Goal: Contribute content: Add original content to the website for others to see

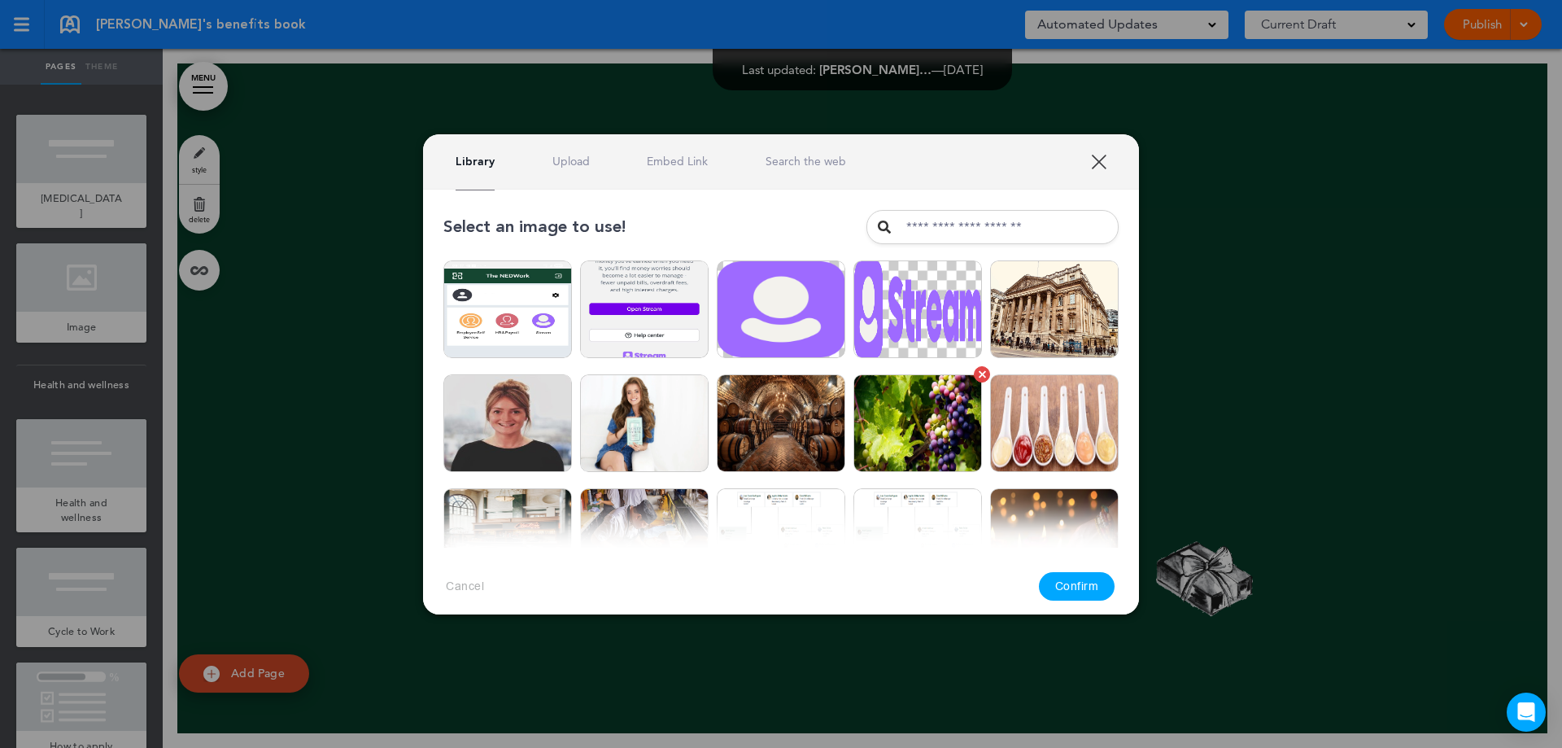
scroll to position [30942, 0]
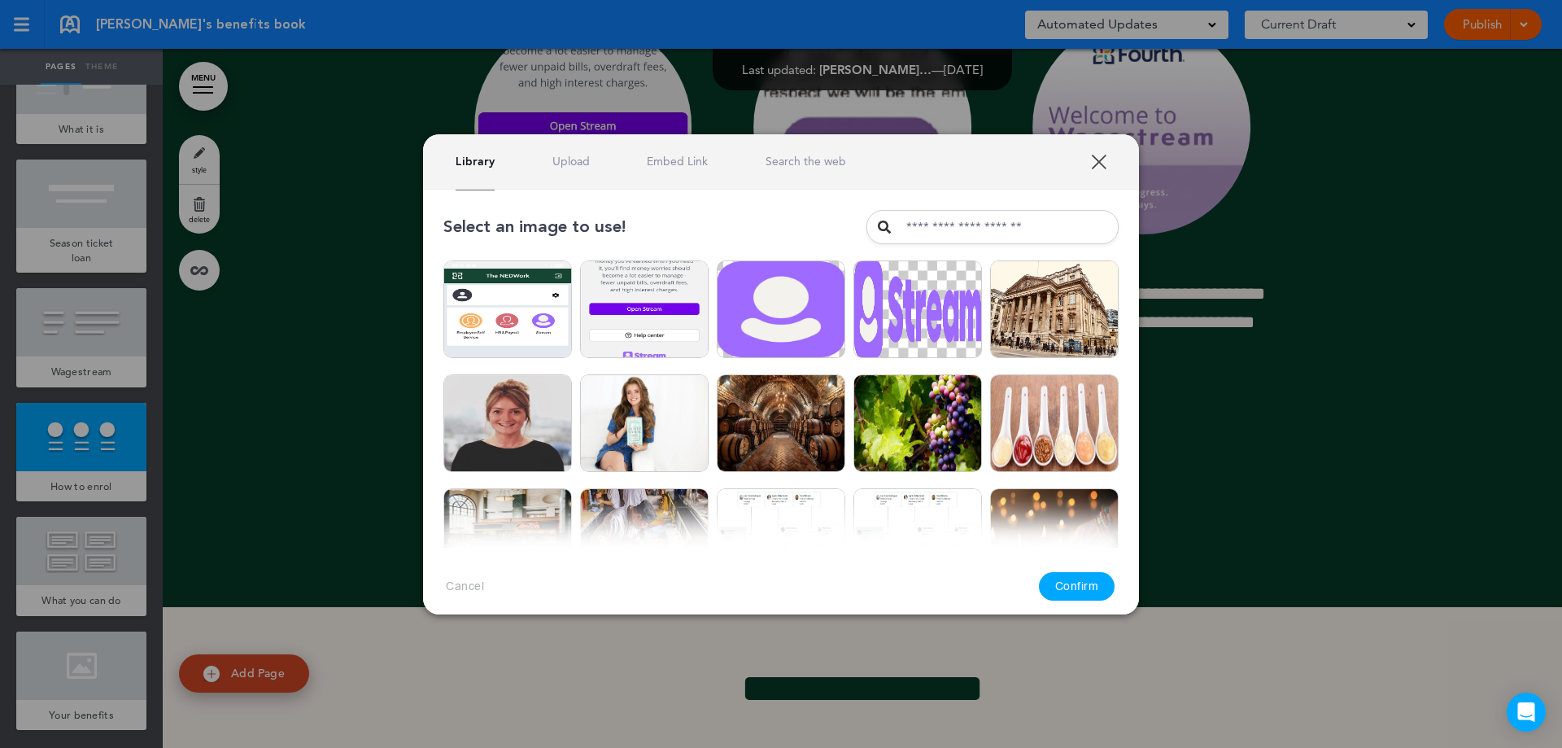
click at [561, 158] on link "Upload" at bounding box center [571, 161] width 37 height 15
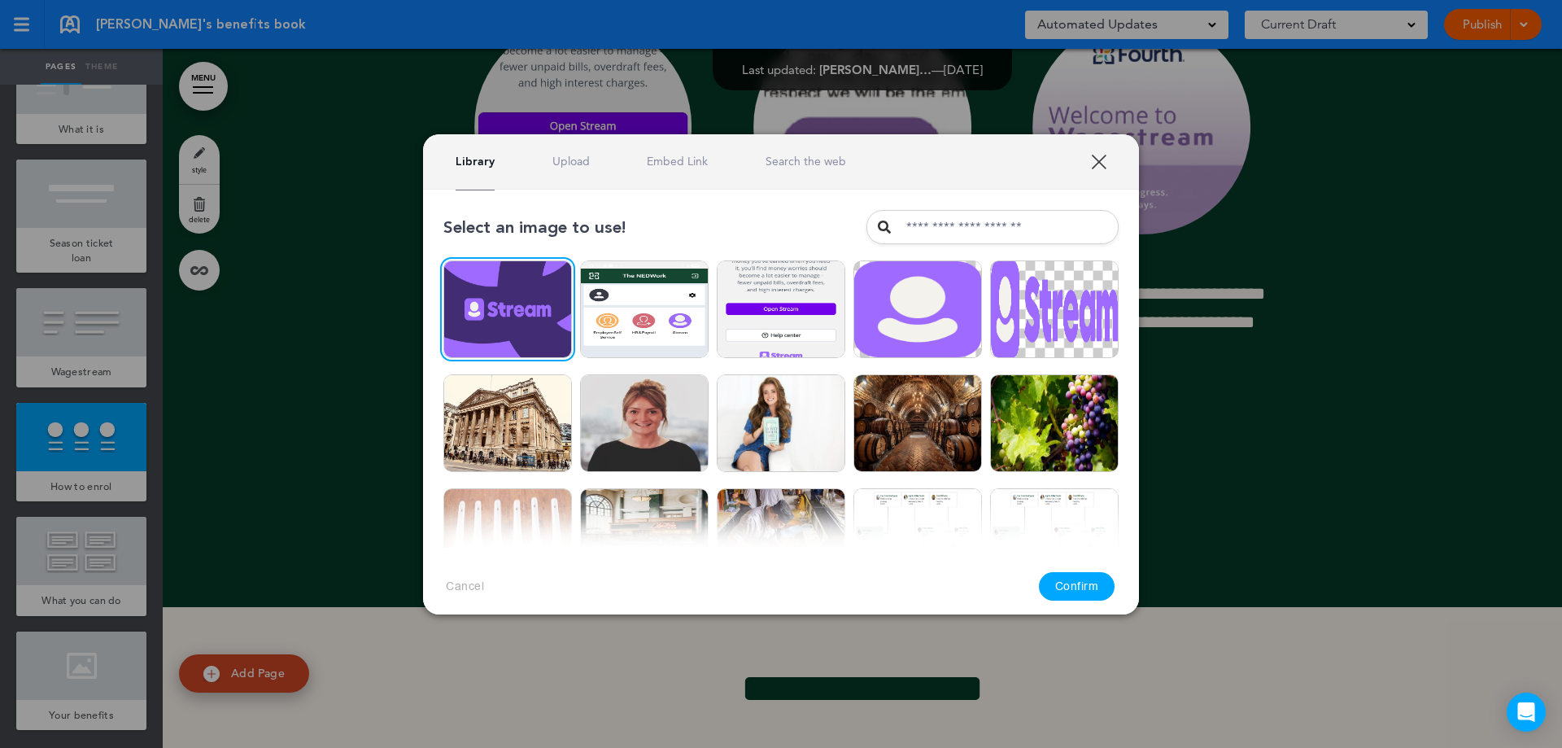
click at [1079, 596] on button "Confirm" at bounding box center [1077, 586] width 76 height 28
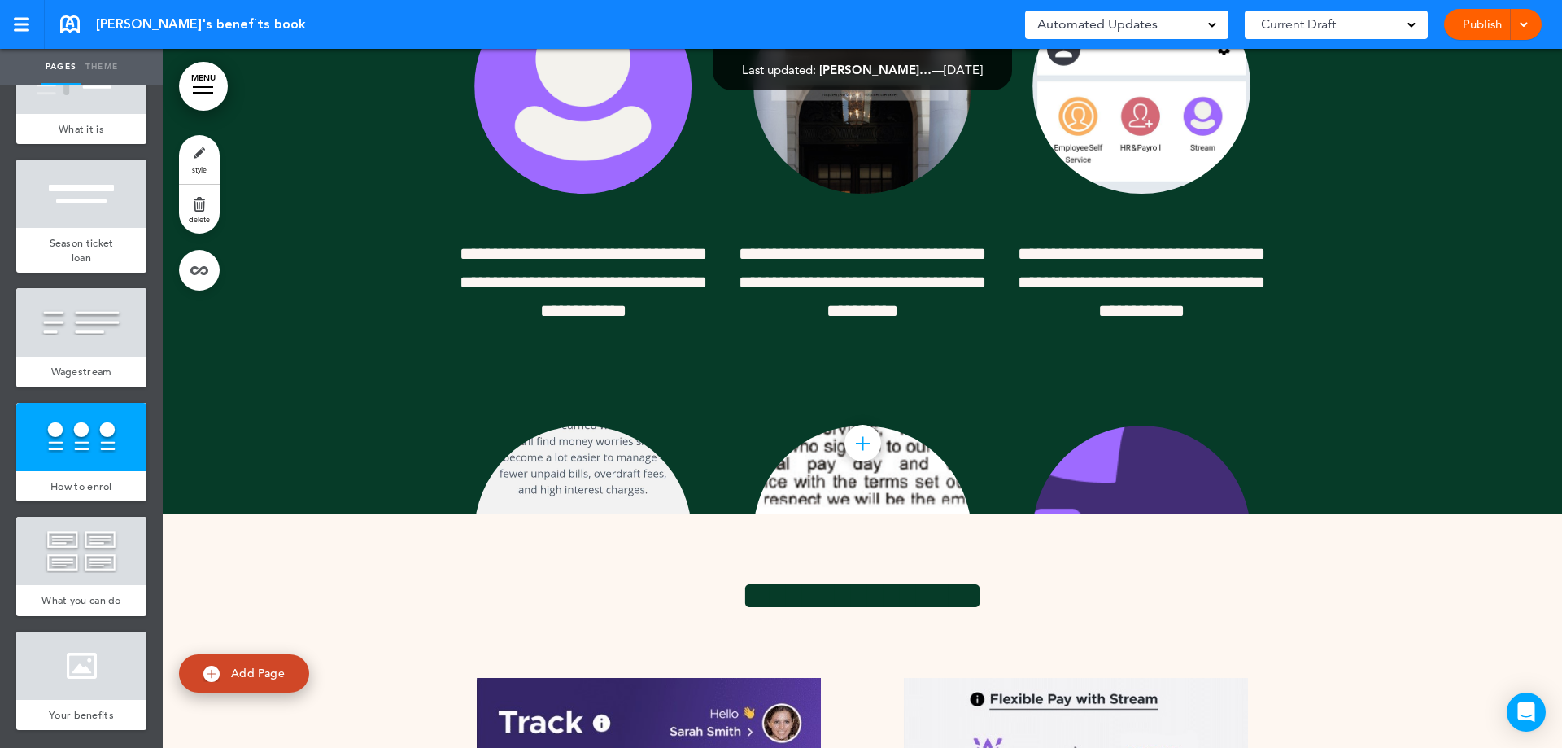
click at [1376, 472] on div at bounding box center [863, 414] width 1400 height 1199
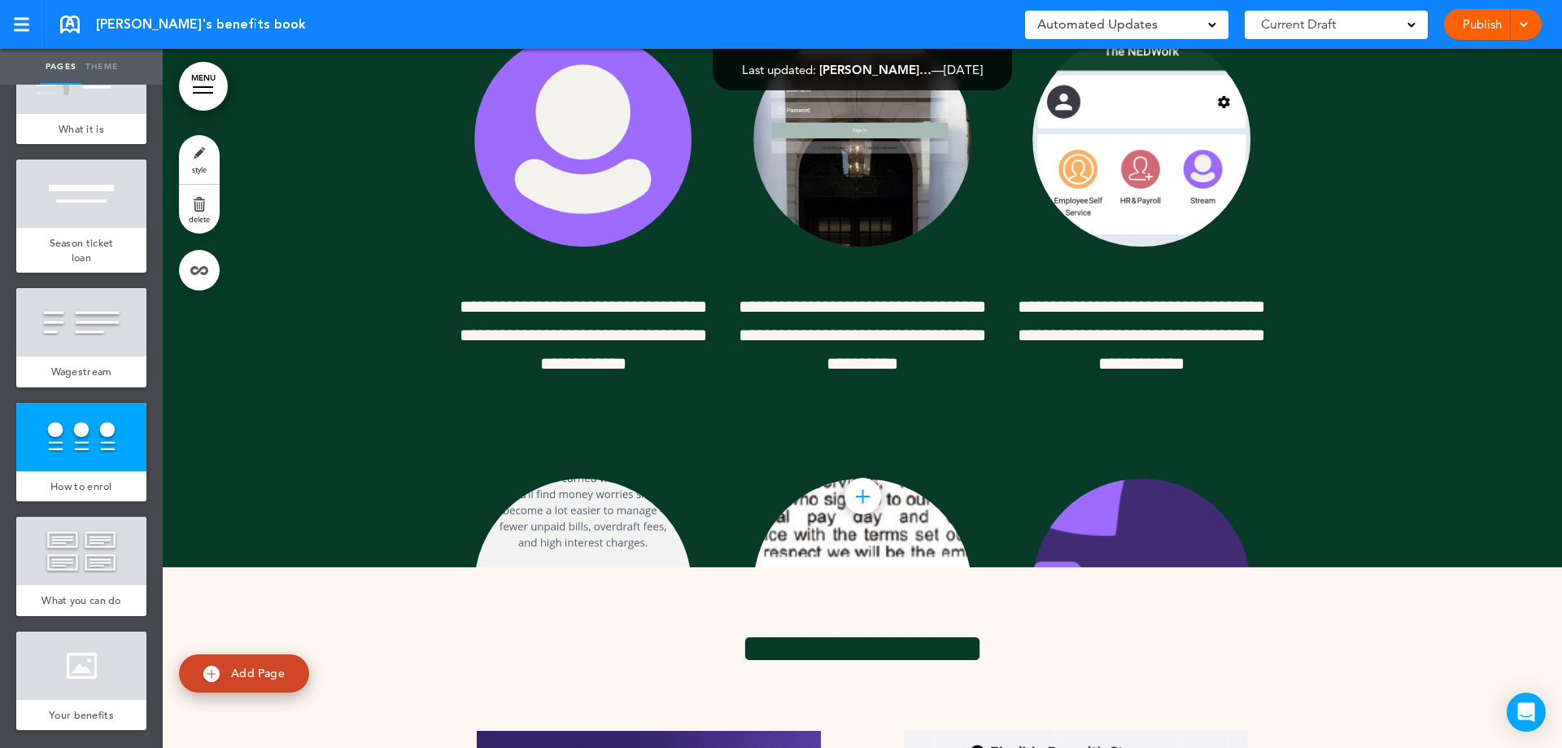
scroll to position [30454, 0]
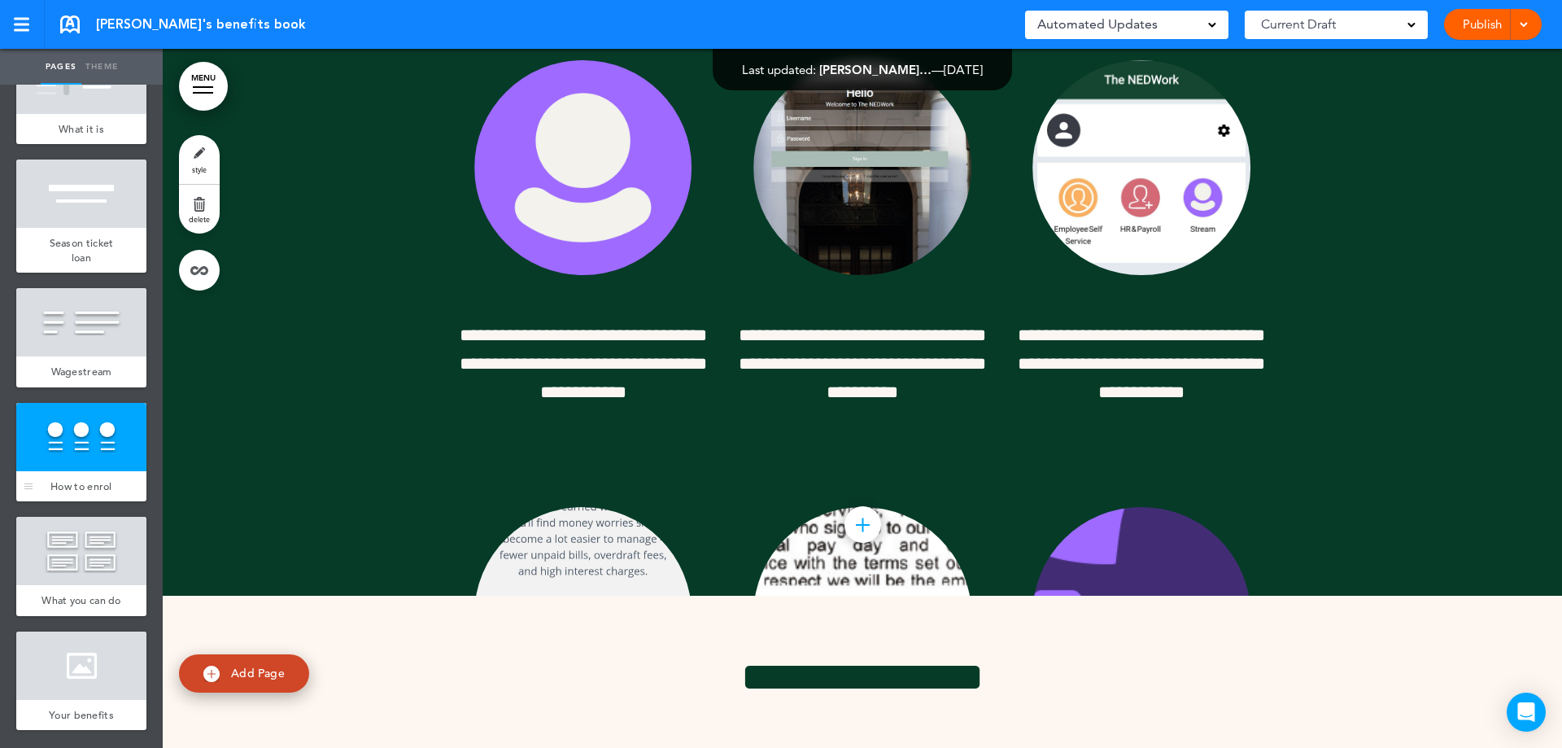
click at [67, 437] on div at bounding box center [81, 437] width 130 height 68
click at [1496, 606] on div at bounding box center [863, 496] width 1400 height 1199
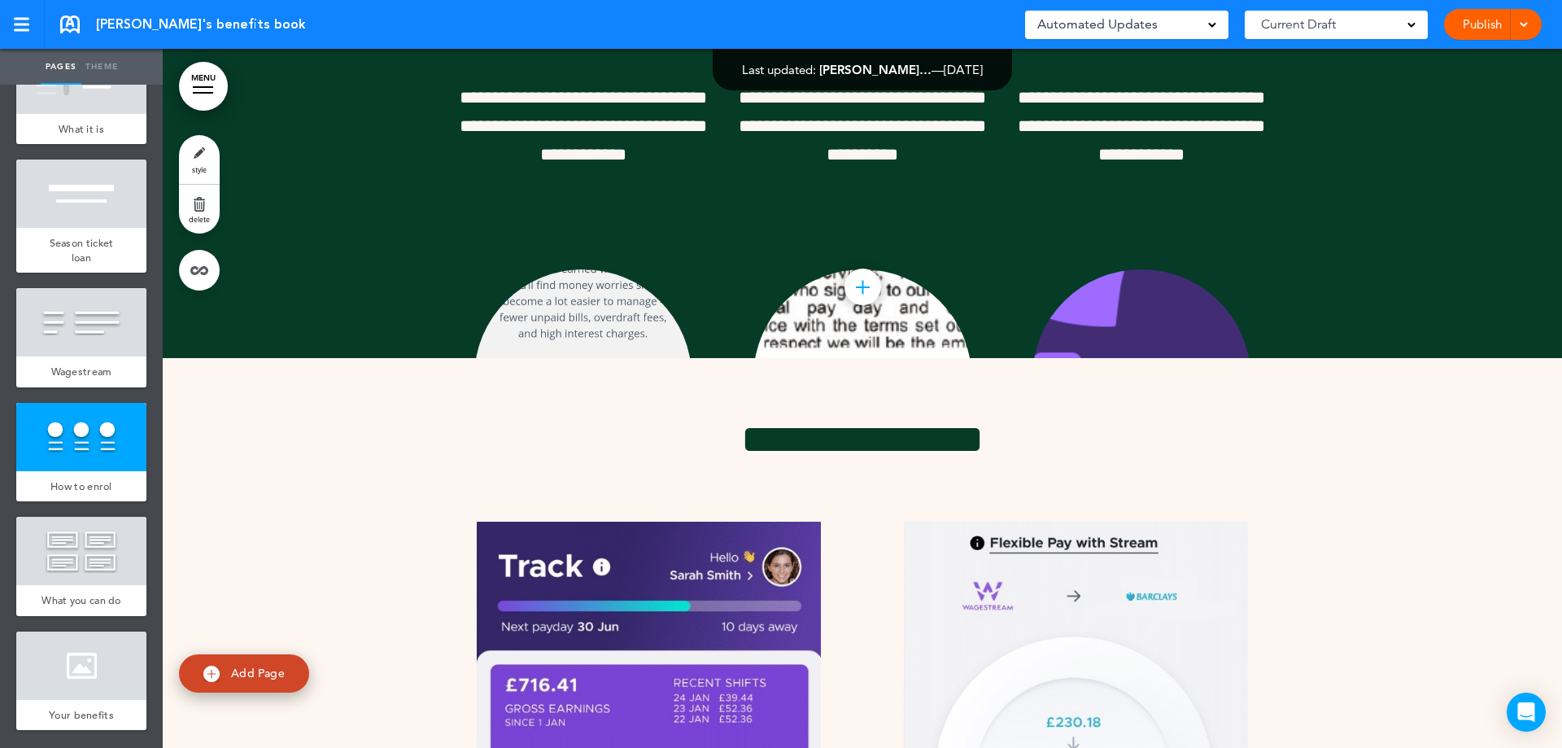
scroll to position [30650, 0]
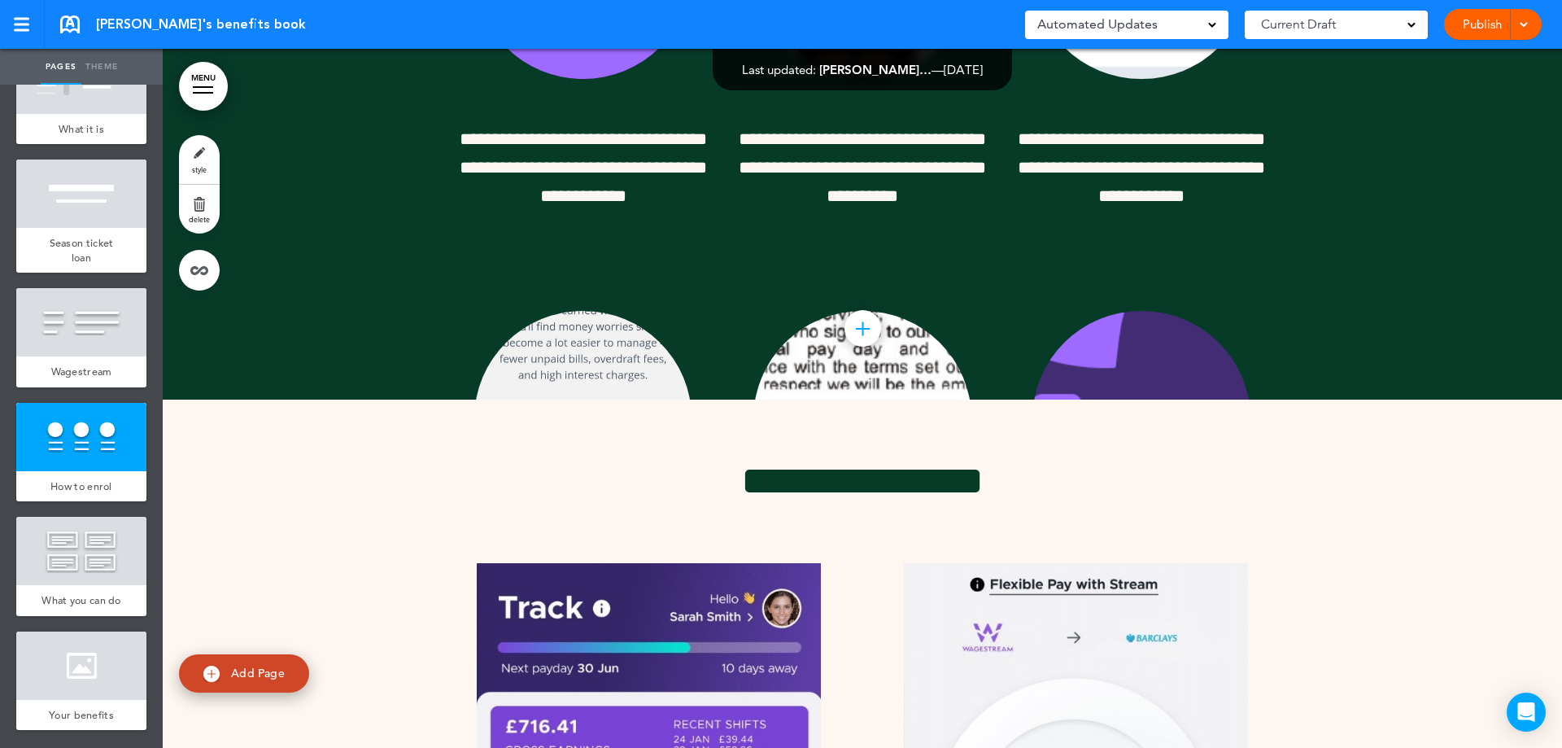
click at [1175, 513] on img at bounding box center [1142, 419] width 218 height 216
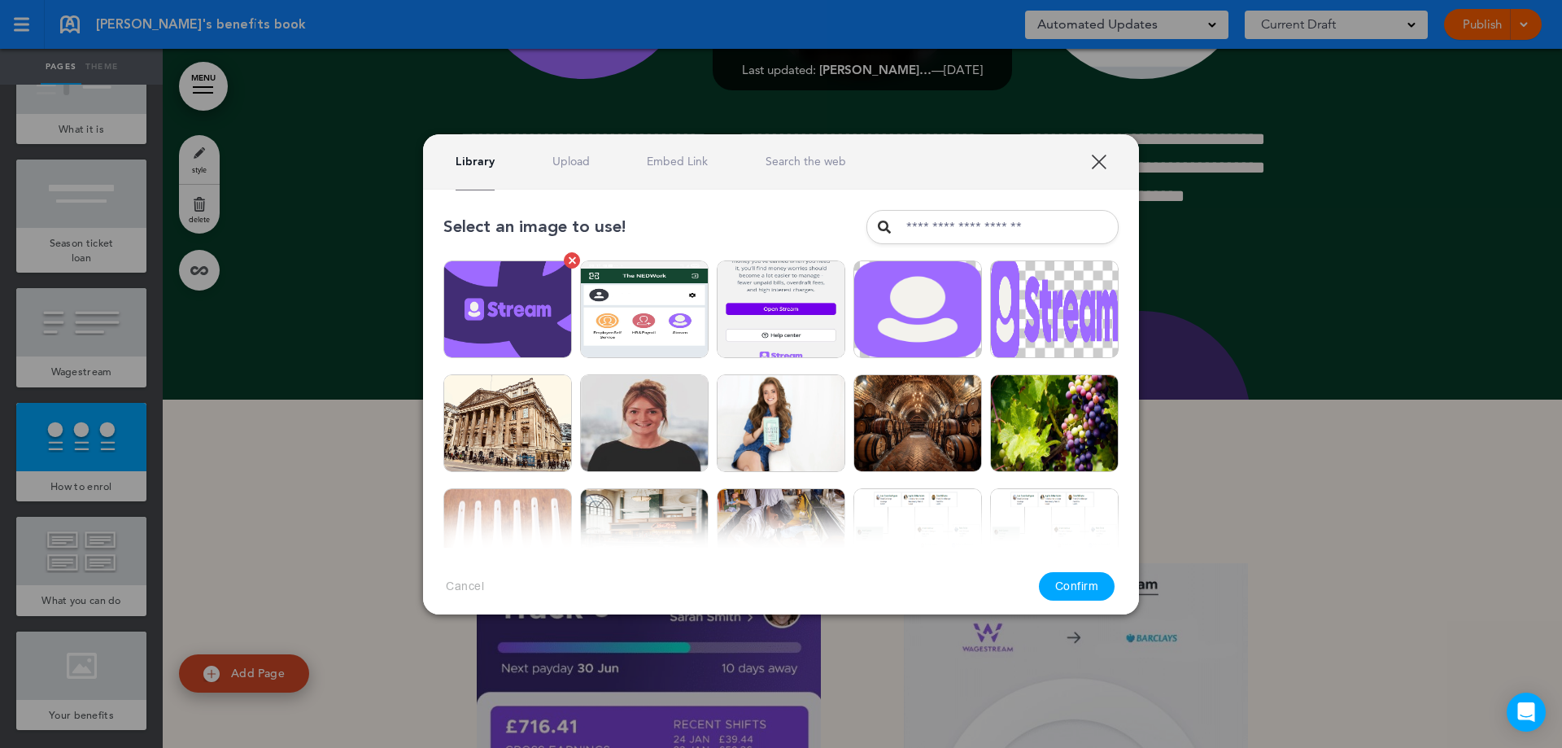
click at [513, 311] on img at bounding box center [507, 309] width 129 height 98
click at [474, 289] on img at bounding box center [507, 309] width 129 height 98
click at [1070, 595] on button "Confirm" at bounding box center [1077, 586] width 76 height 28
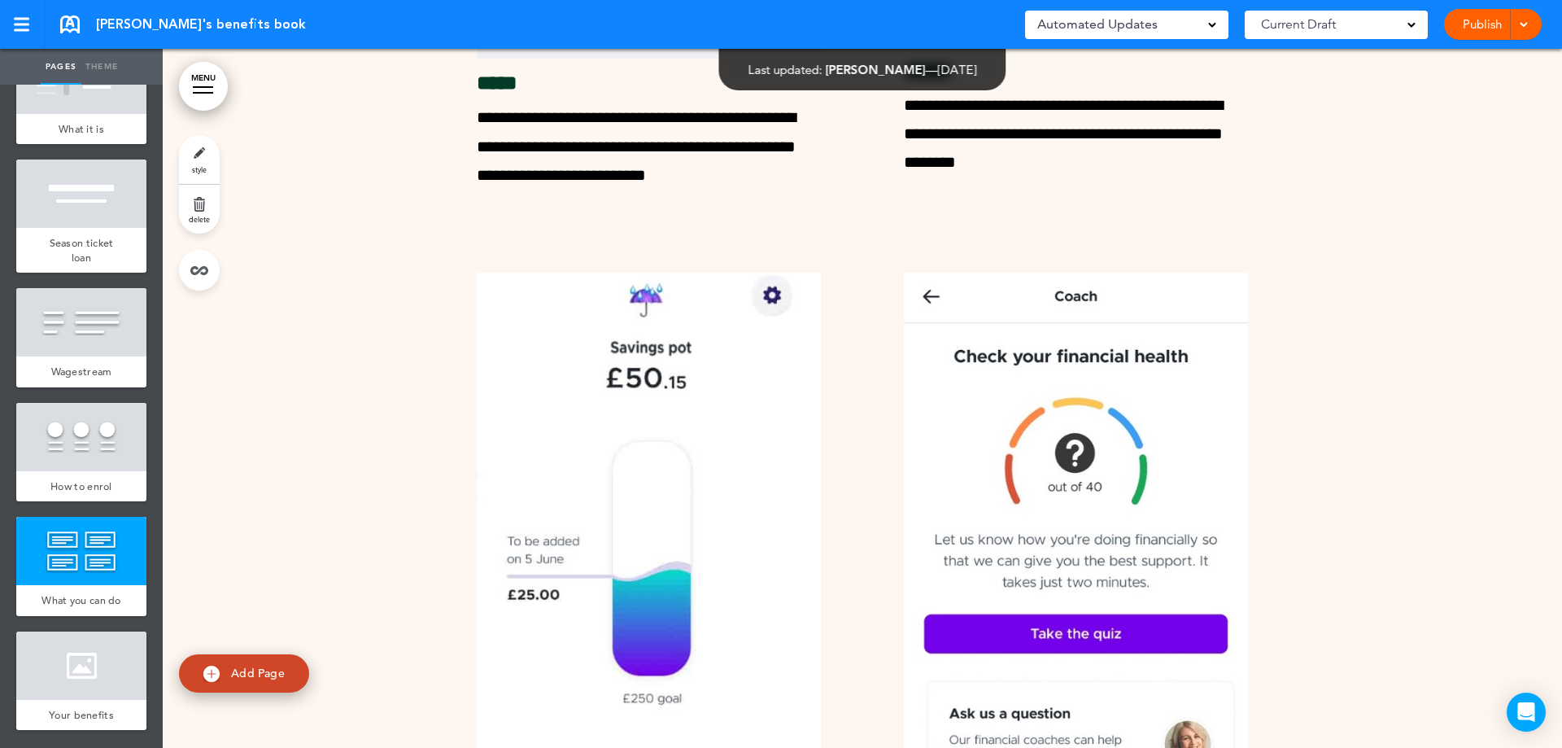
scroll to position [32278, 0]
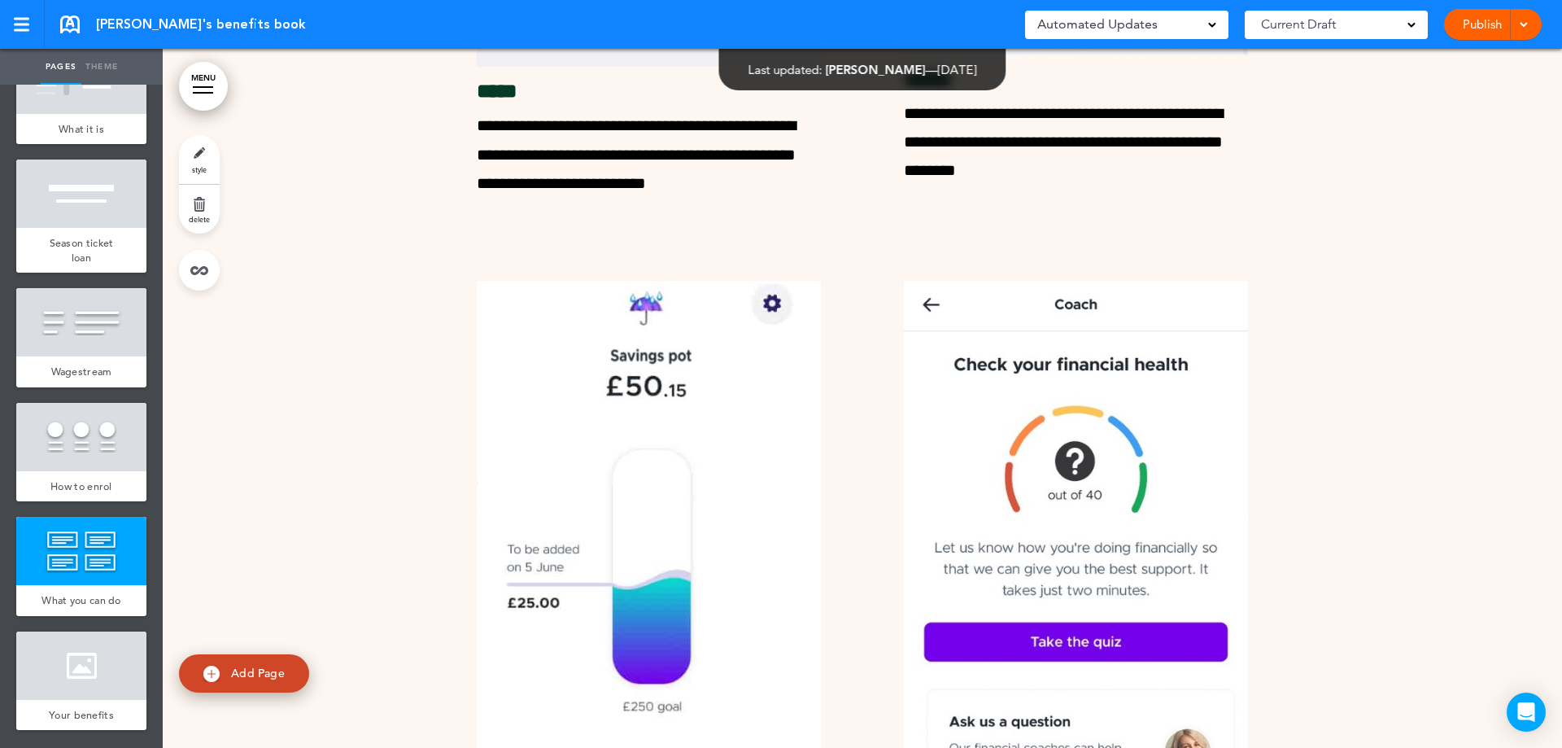
click at [1482, 30] on link "Publish" at bounding box center [1482, 24] width 51 height 31
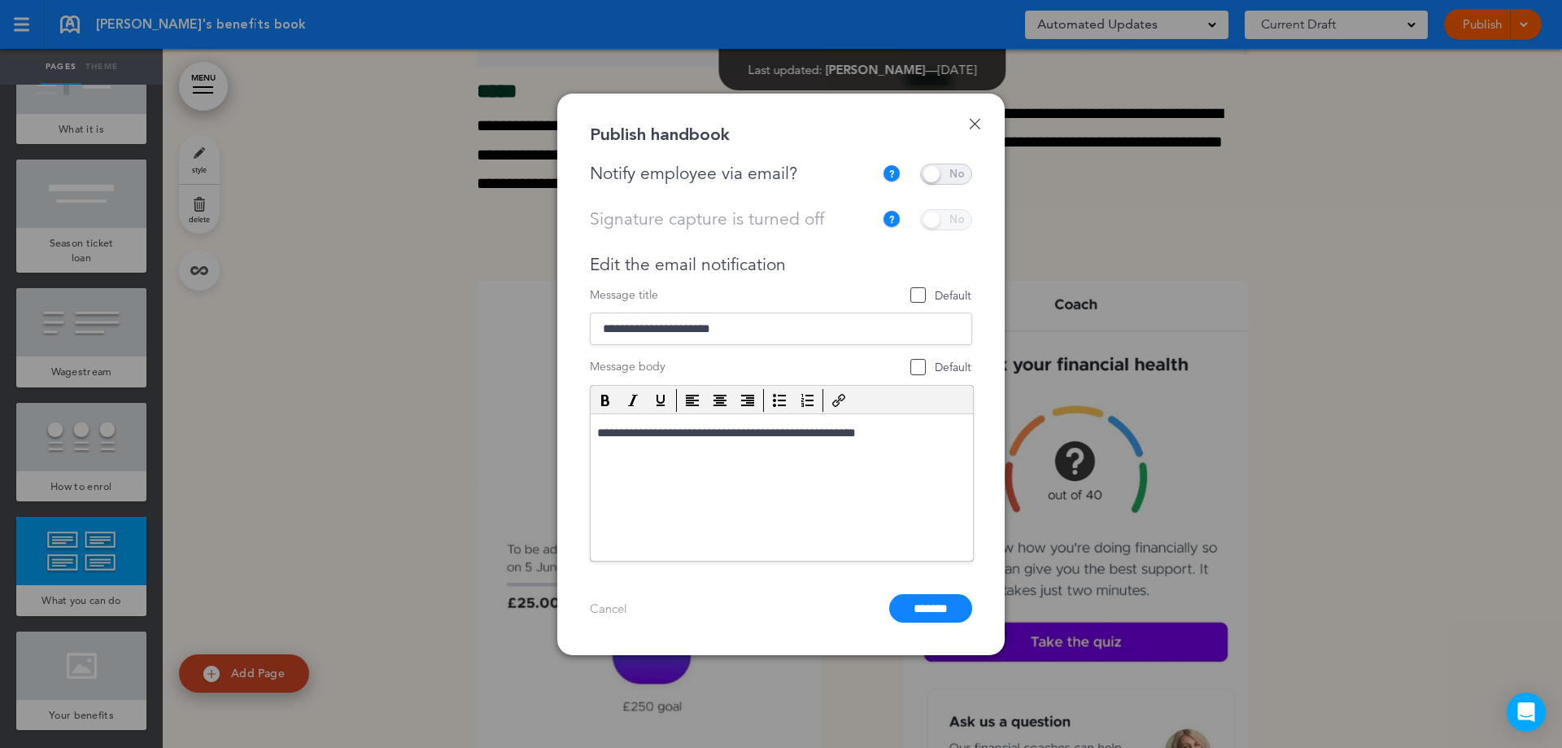
scroll to position [0, 0]
click at [946, 168] on span at bounding box center [946, 174] width 52 height 21
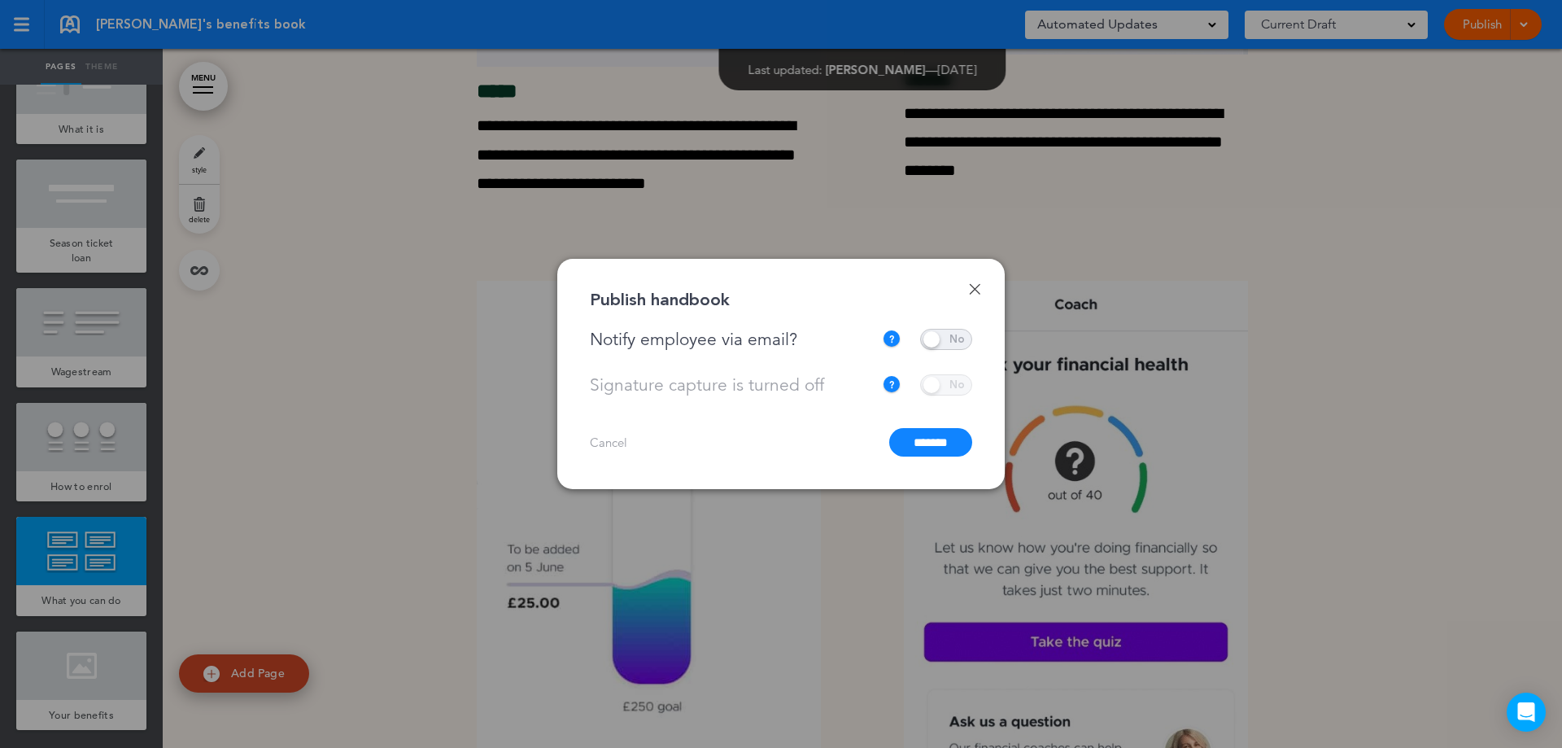
click at [923, 450] on input "*******" at bounding box center [930, 442] width 83 height 28
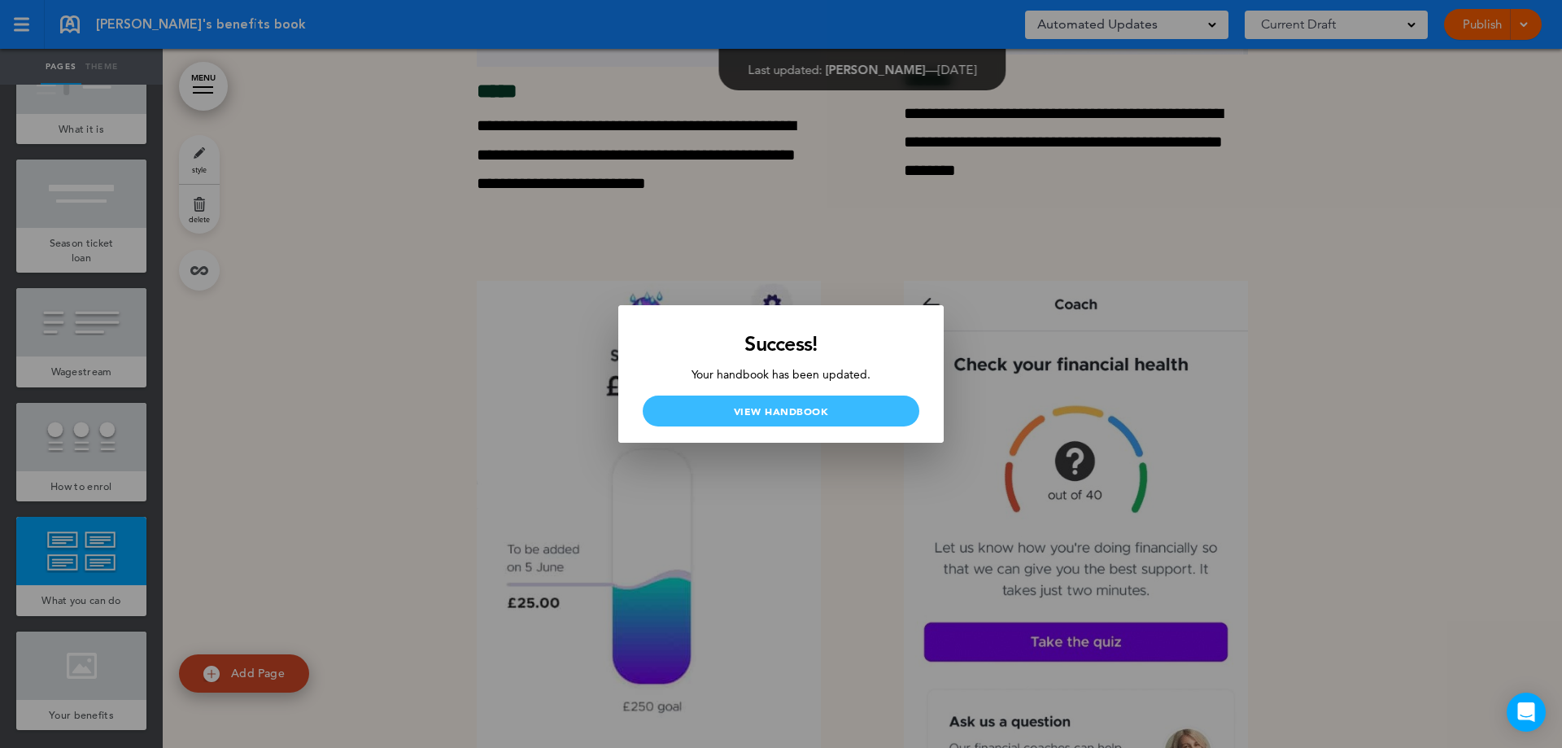
click at [814, 413] on link "View Handbook" at bounding box center [781, 410] width 277 height 31
click at [450, 396] on div at bounding box center [781, 374] width 1562 height 748
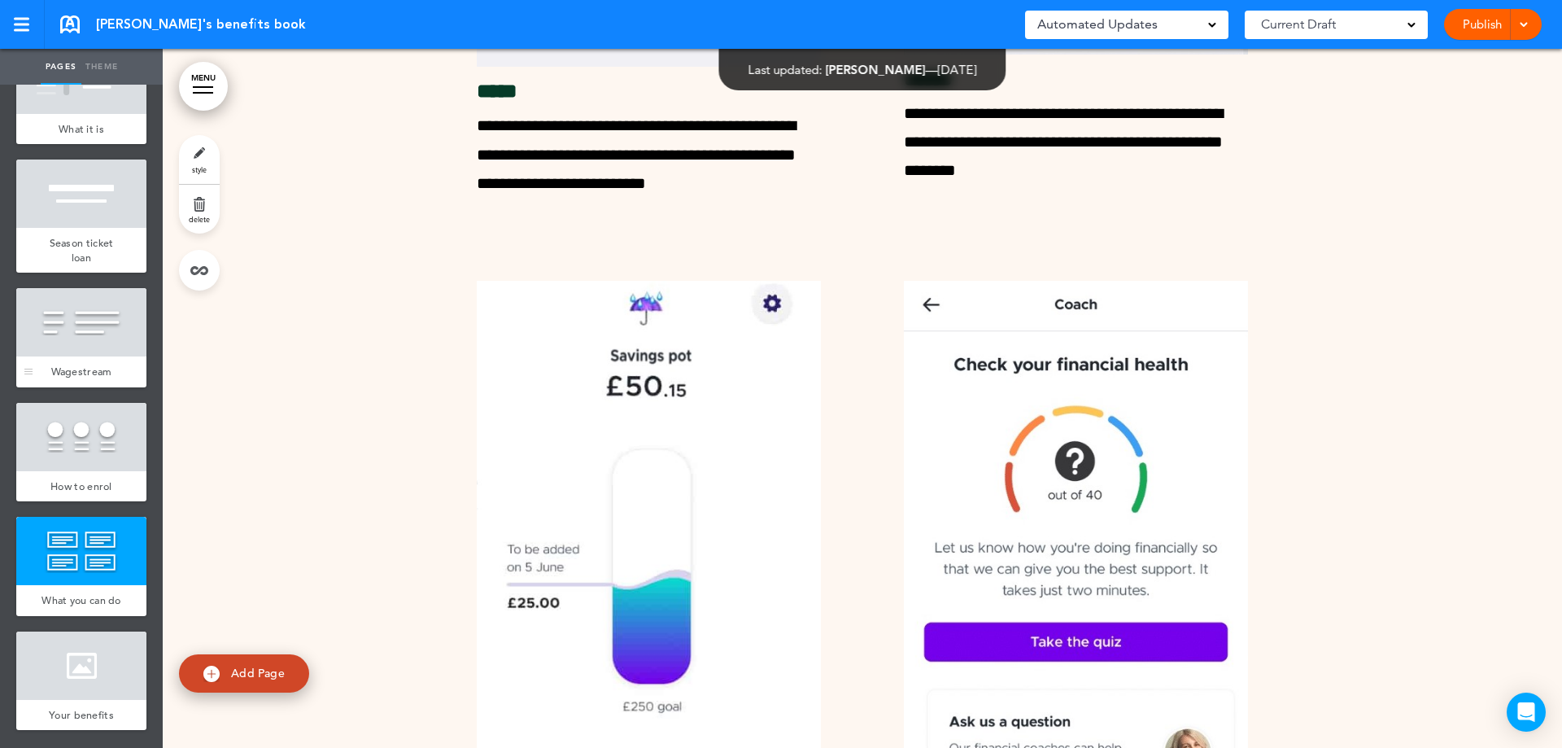
click at [63, 365] on span "Wagestream" at bounding box center [81, 372] width 61 height 14
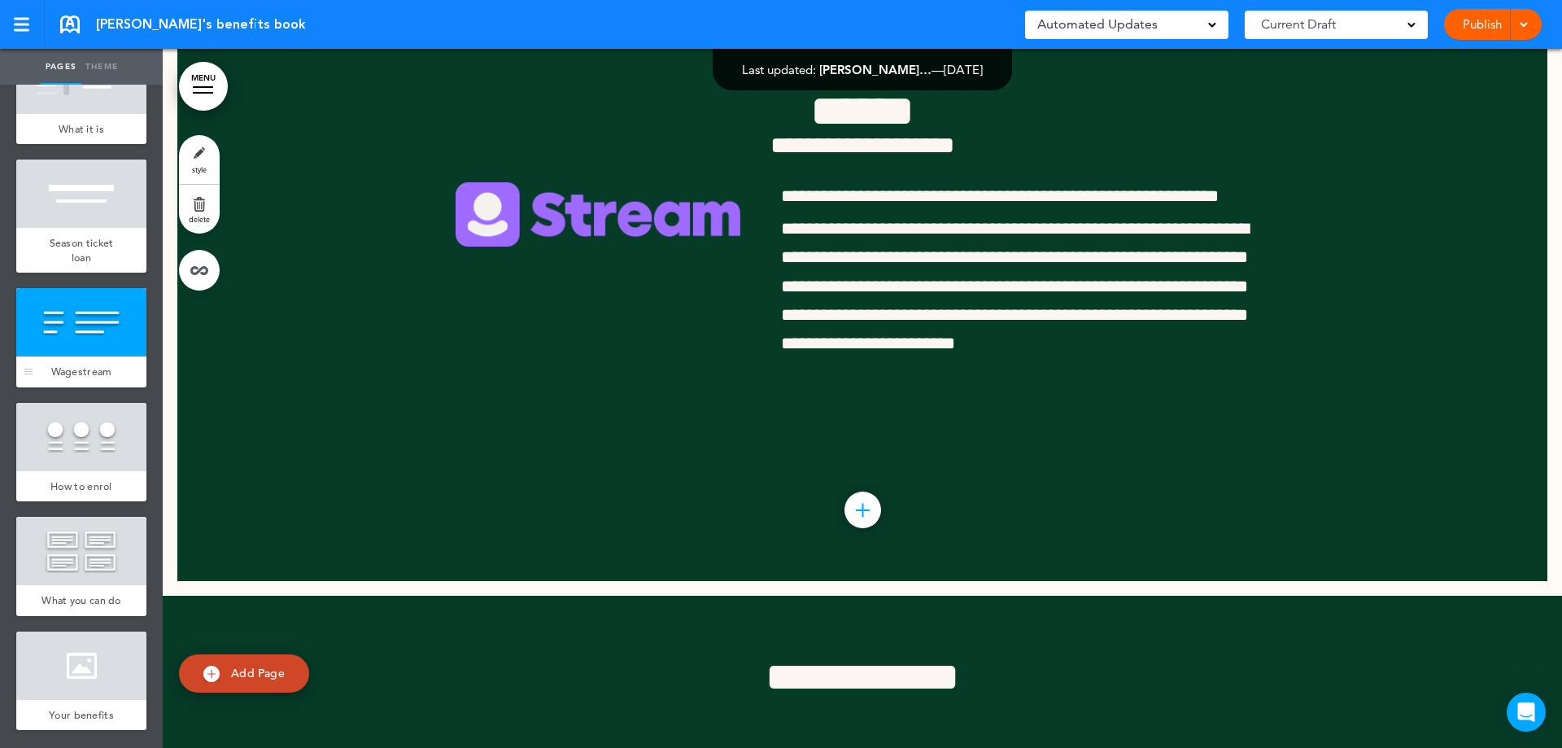
scroll to position [29755, 0]
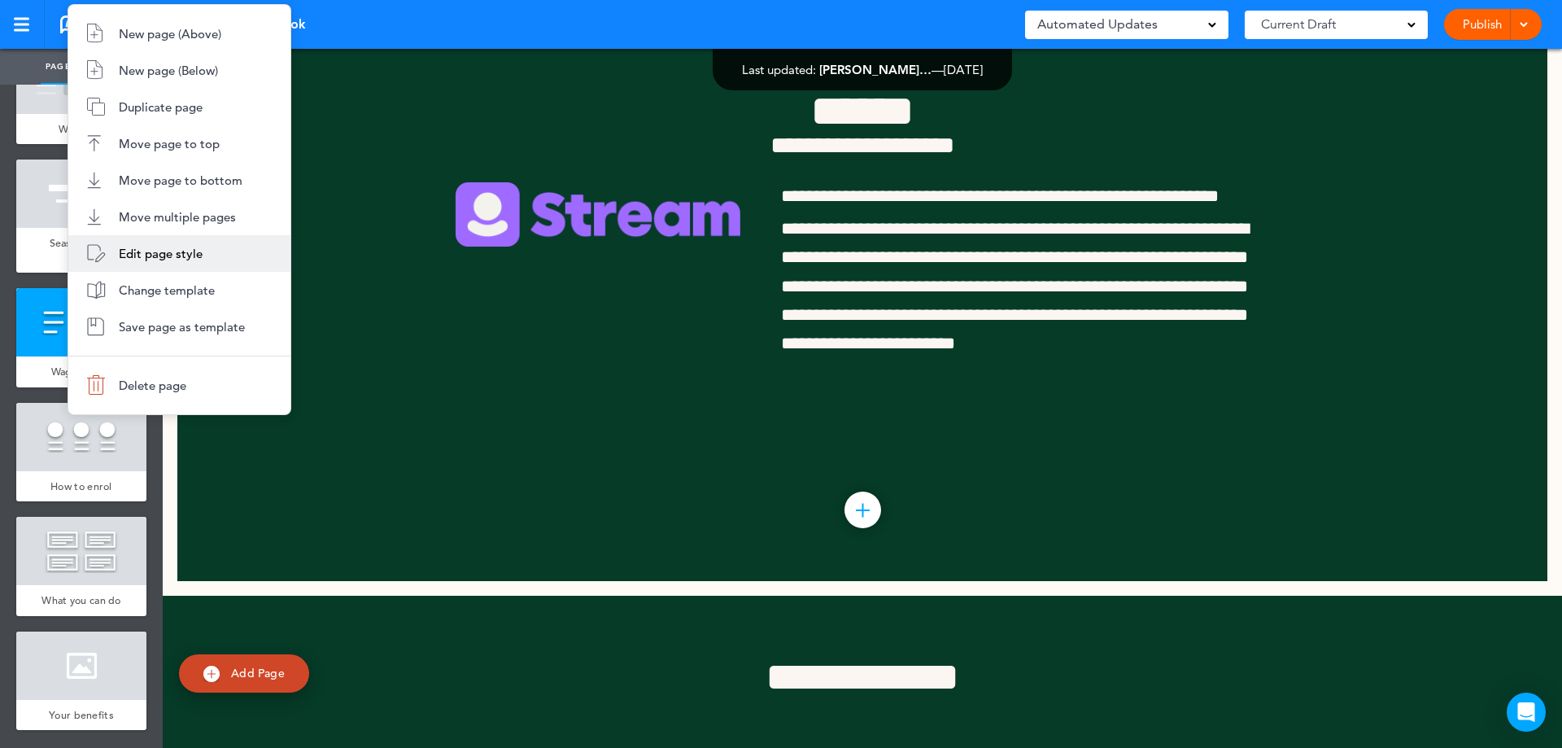
click at [164, 242] on li "Edit page style" at bounding box center [179, 253] width 222 height 37
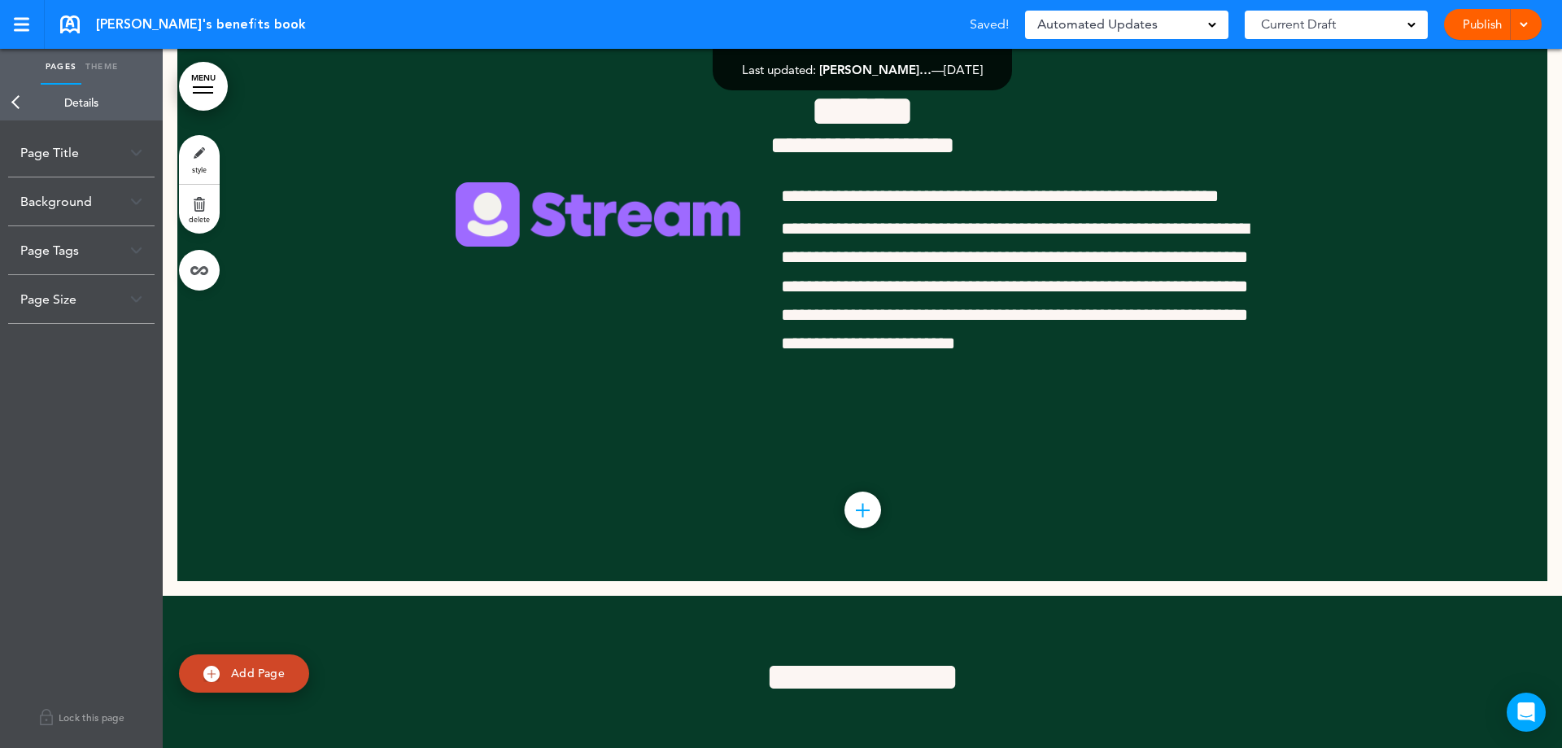
click at [136, 154] on img at bounding box center [136, 152] width 12 height 9
drag, startPoint x: 63, startPoint y: 221, endPoint x: 17, endPoint y: 218, distance: 45.6
click at [17, 218] on div "**********" at bounding box center [81, 216] width 146 height 79
type input "******"
click at [129, 144] on body "This handbook [GEOGRAPHIC_DATA] Settings Signatures Collaborators Your Handbook…" at bounding box center [781, 374] width 1562 height 748
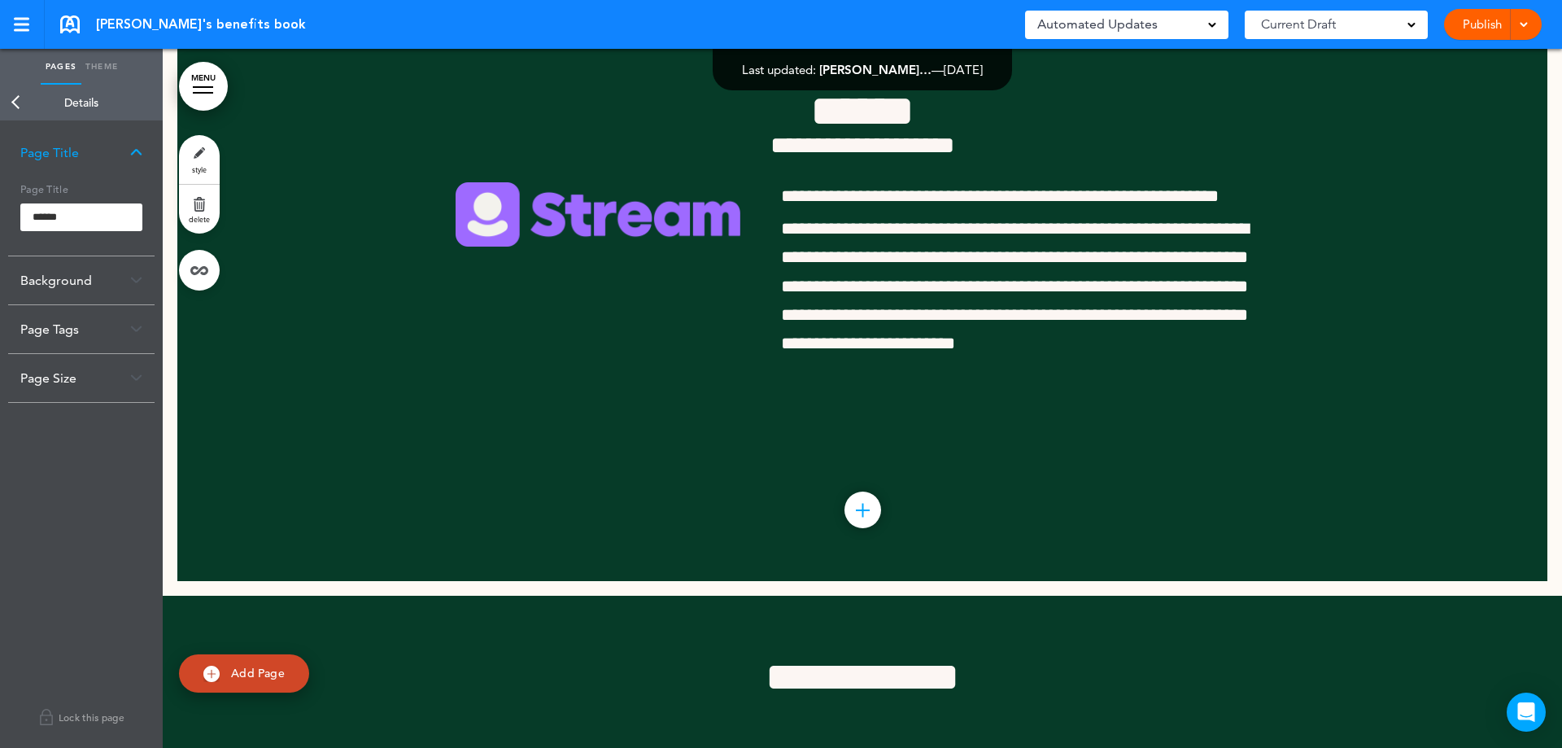
click at [21, 105] on link "Back" at bounding box center [16, 103] width 33 height 36
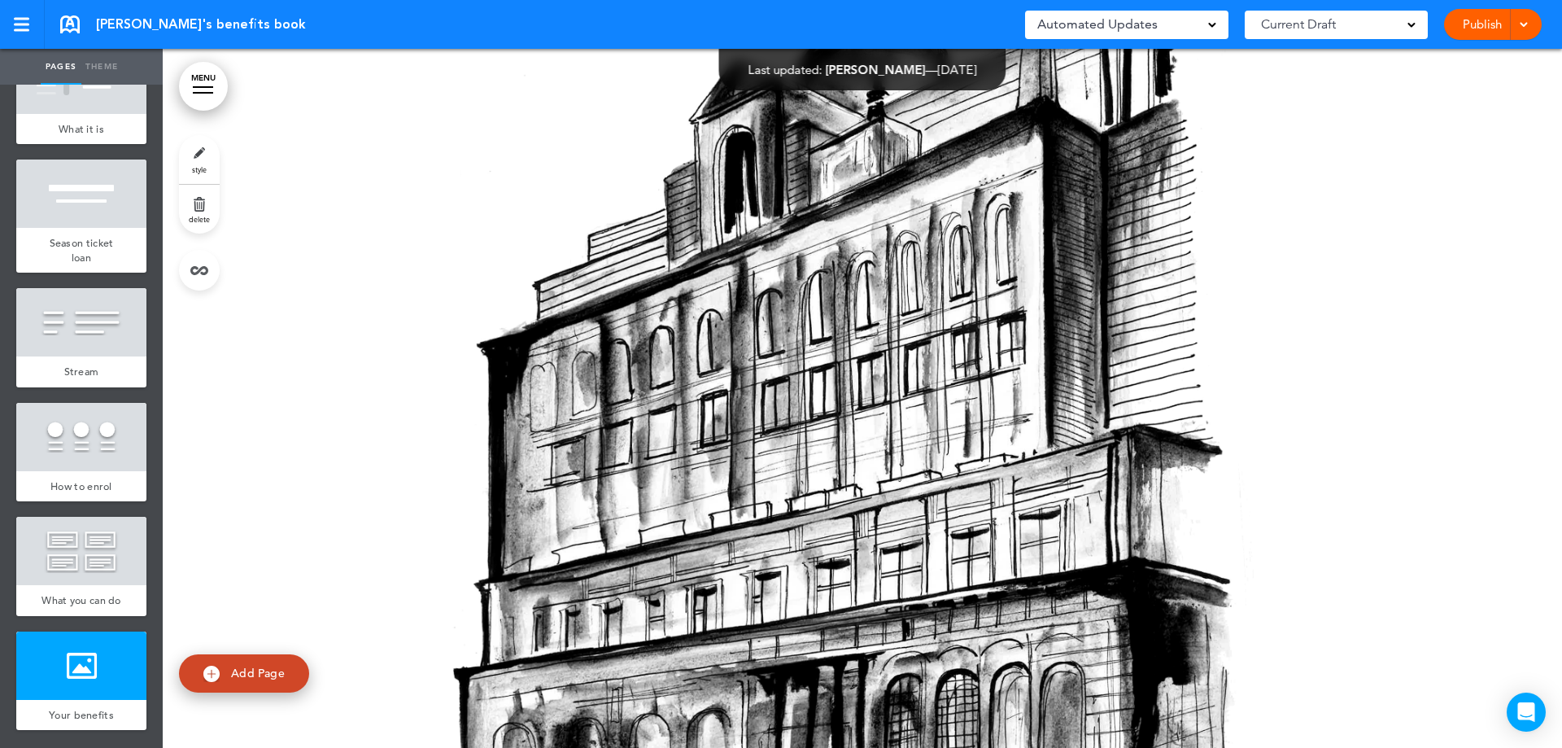
scroll to position [33733, 0]
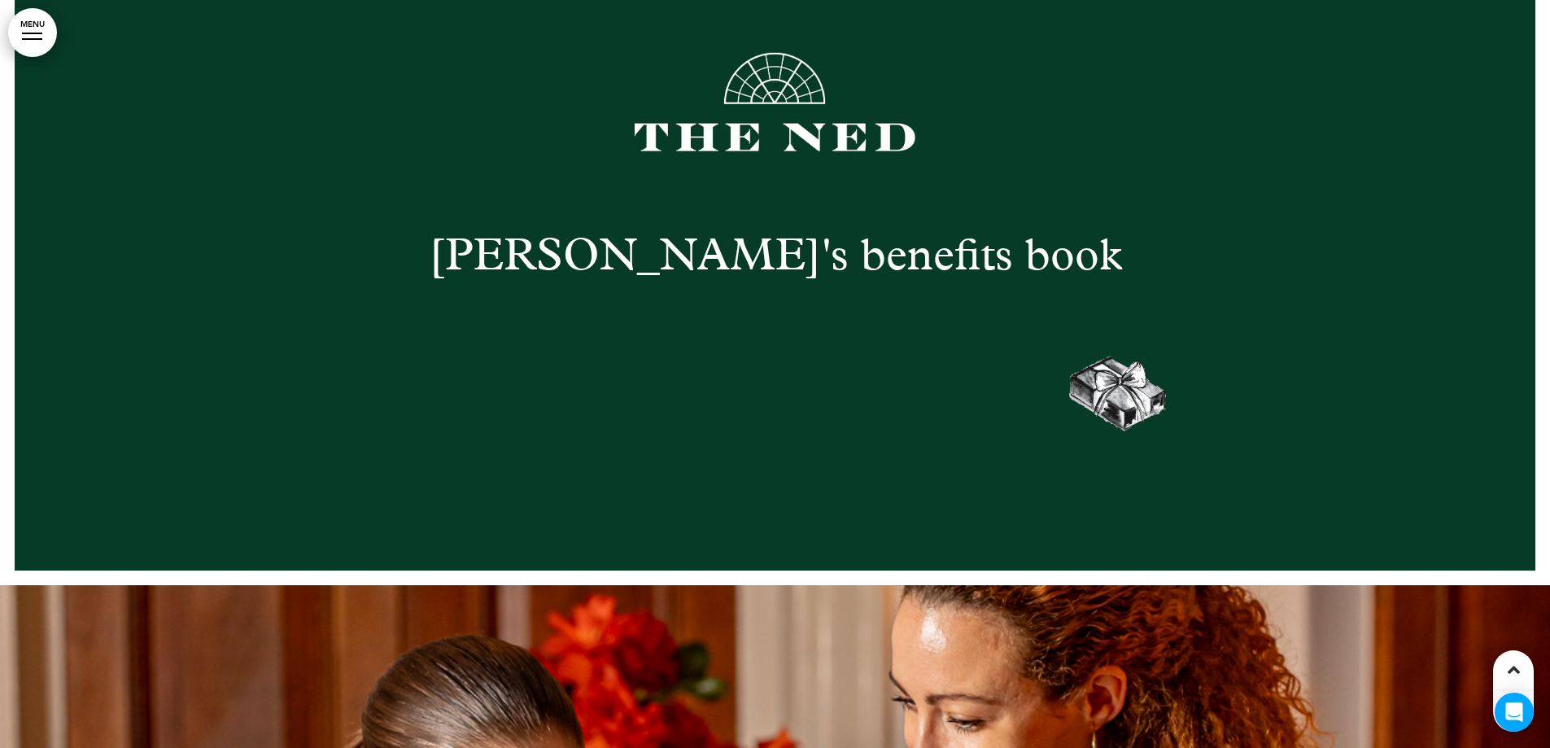
click at [23, 36] on link "MENU" at bounding box center [32, 32] width 49 height 49
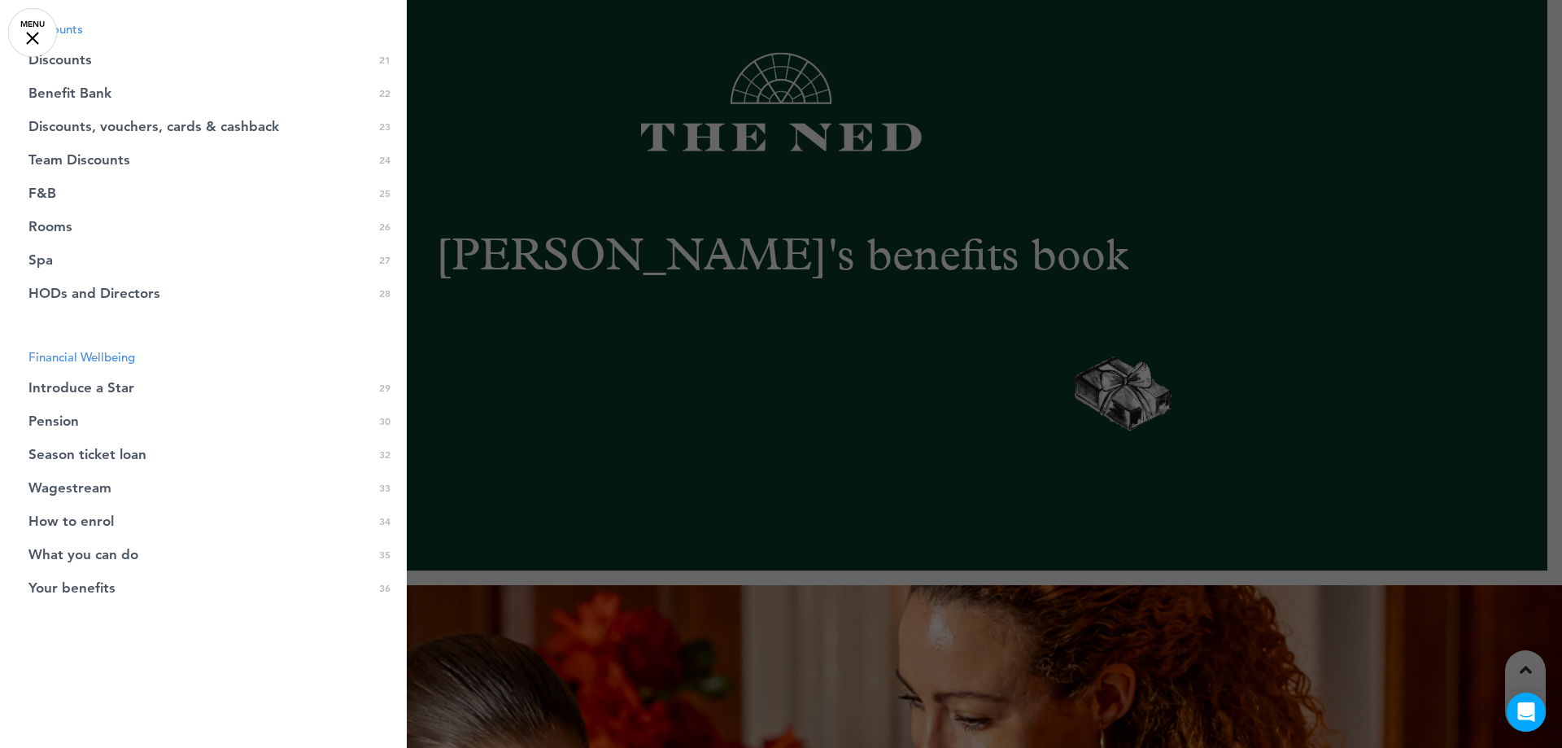
scroll to position [963, 0]
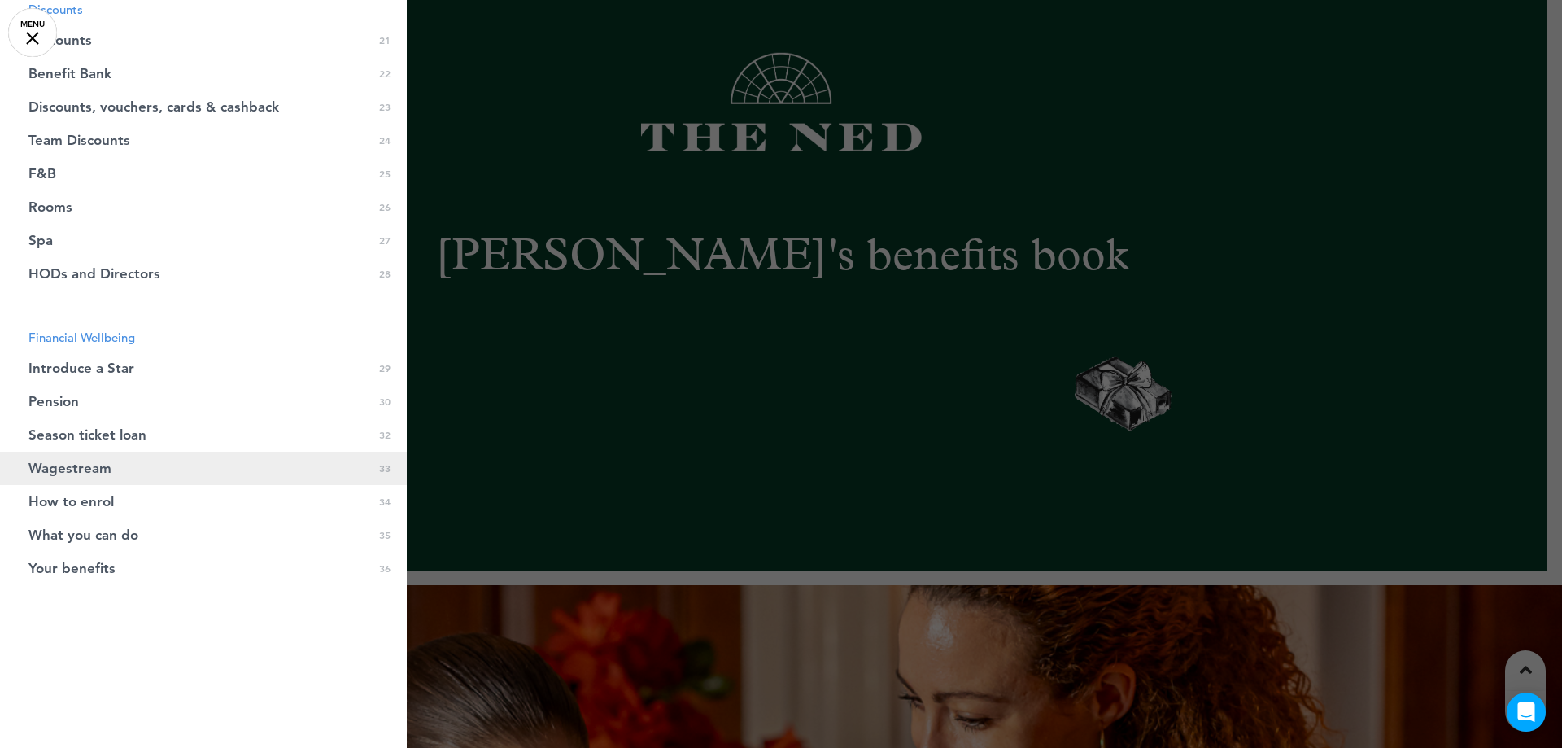
click at [186, 469] on link "Wagestream 0 33" at bounding box center [203, 468] width 407 height 33
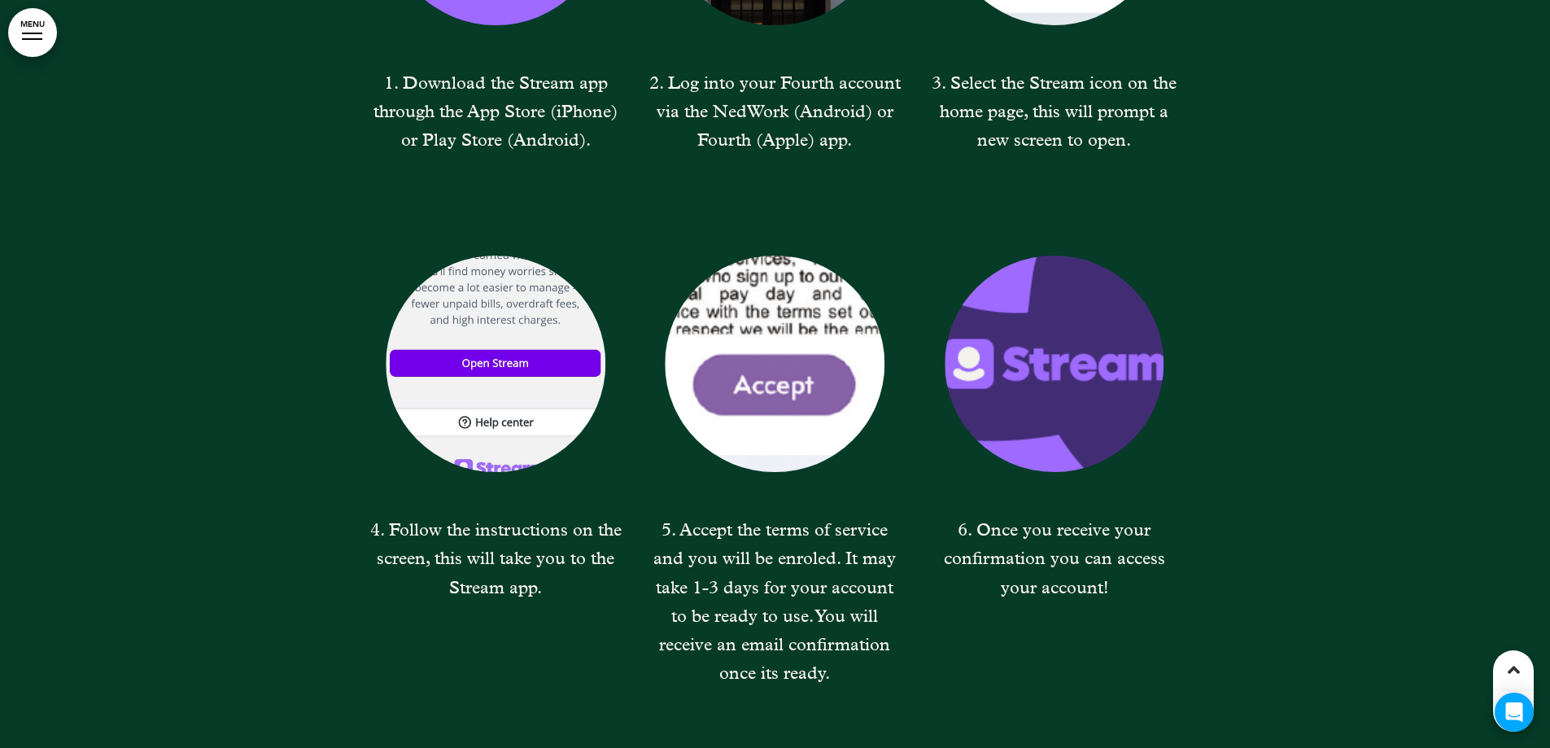
scroll to position [31657, 0]
